Goal: Task Accomplishment & Management: Manage account settings

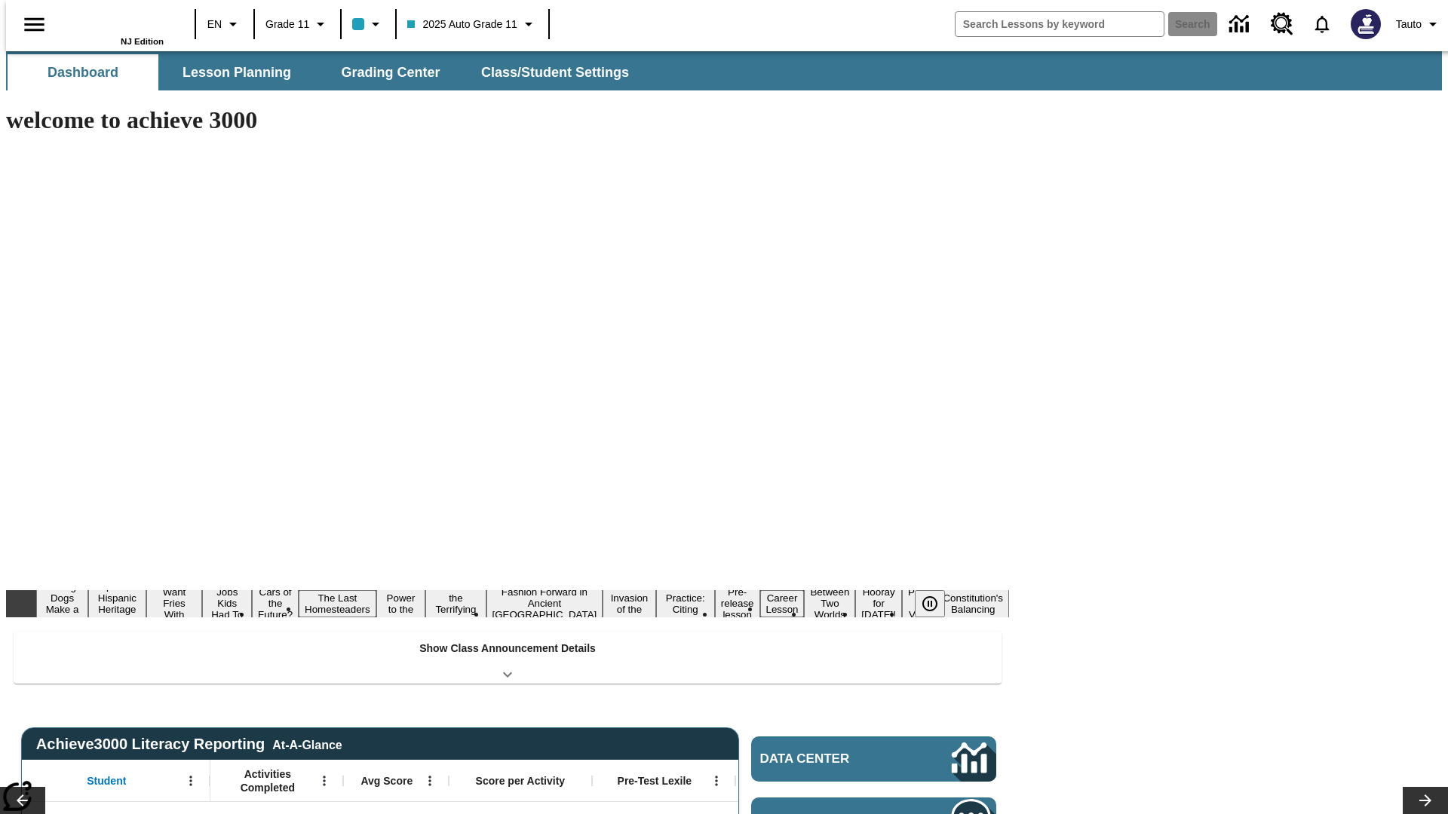
type input "-1"
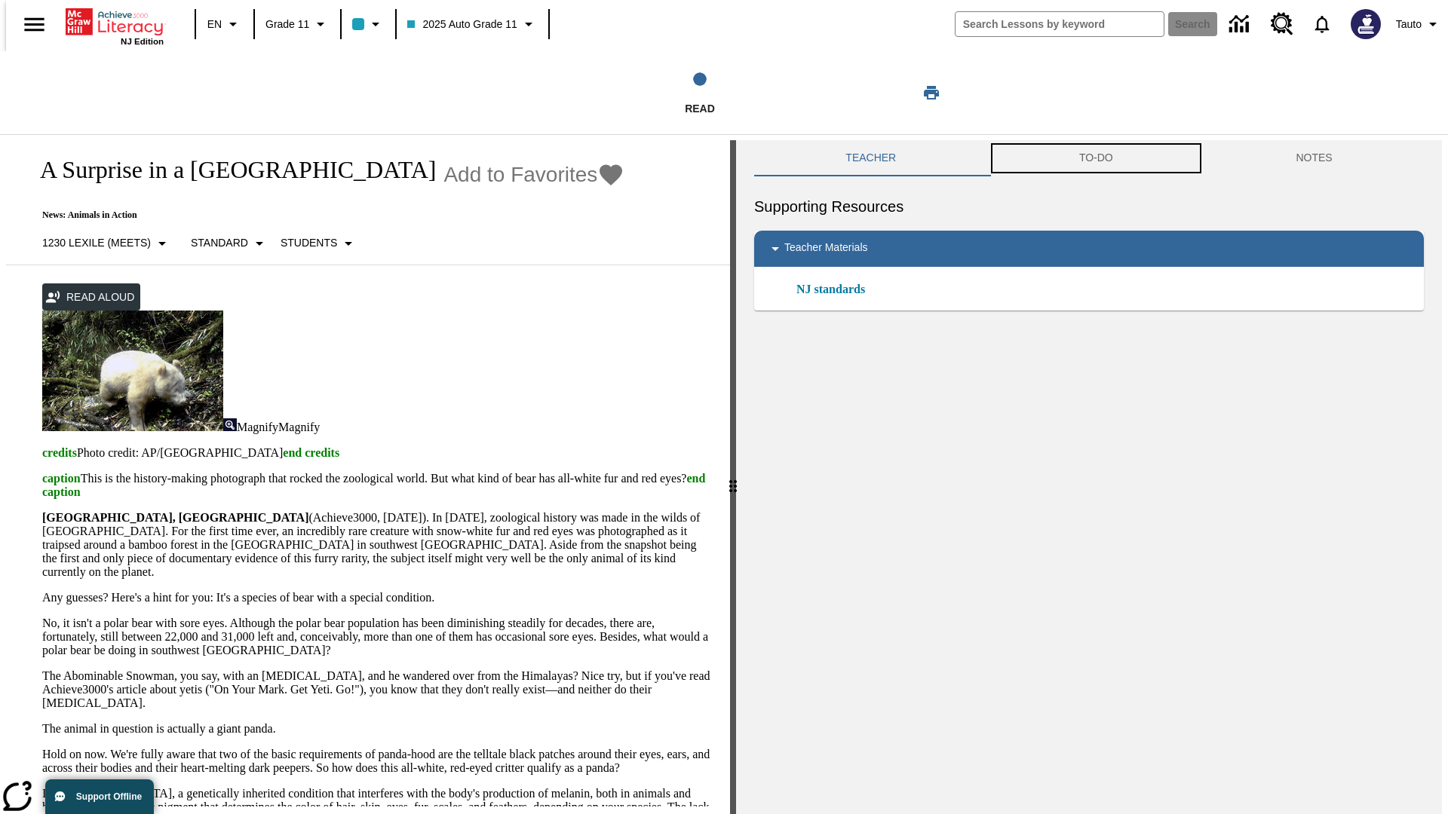
click at [1096, 158] on button "TO-DO" at bounding box center [1096, 158] width 217 height 36
